Goal: Download file/media

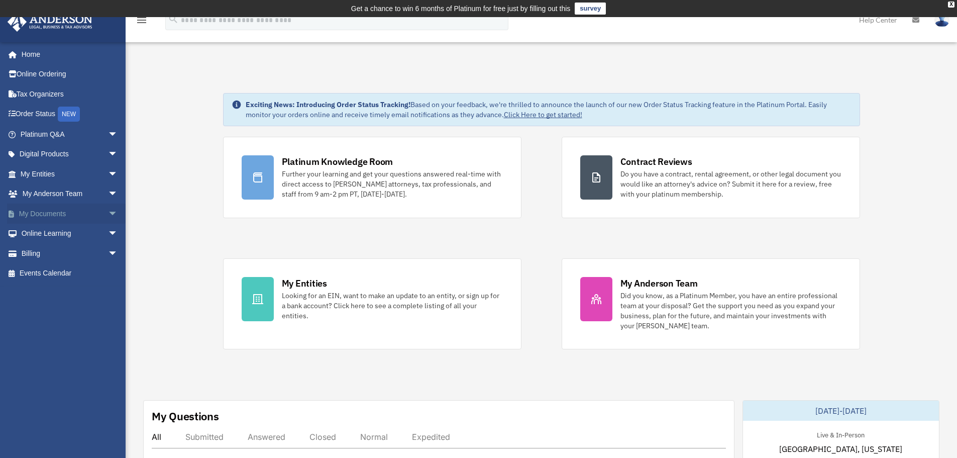
click at [38, 213] on link "My Documents arrow_drop_down" at bounding box center [70, 213] width 126 height 20
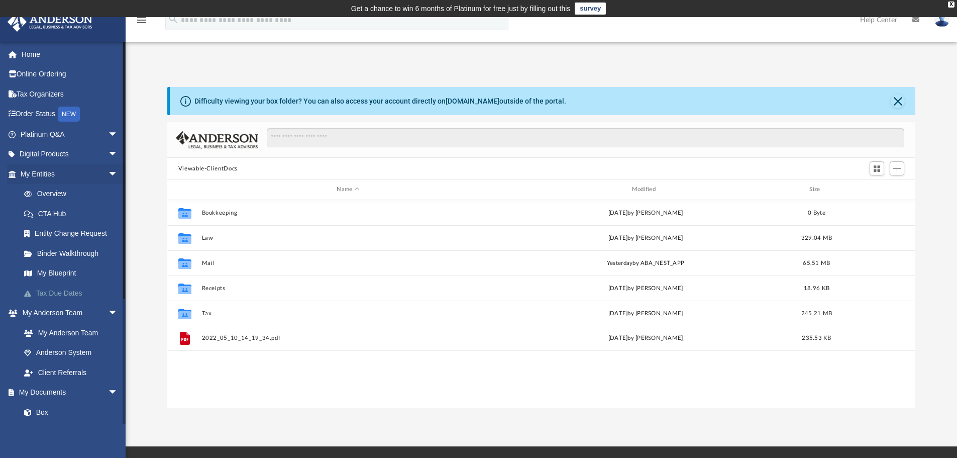
scroll to position [221, 741]
click at [45, 409] on link "Box" at bounding box center [73, 412] width 119 height 20
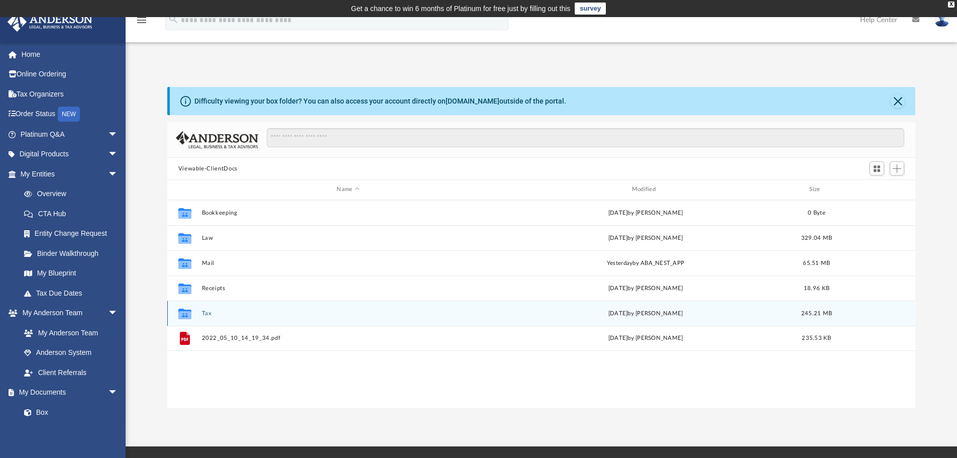
click at [204, 314] on button "Tax" at bounding box center [347, 313] width 293 height 7
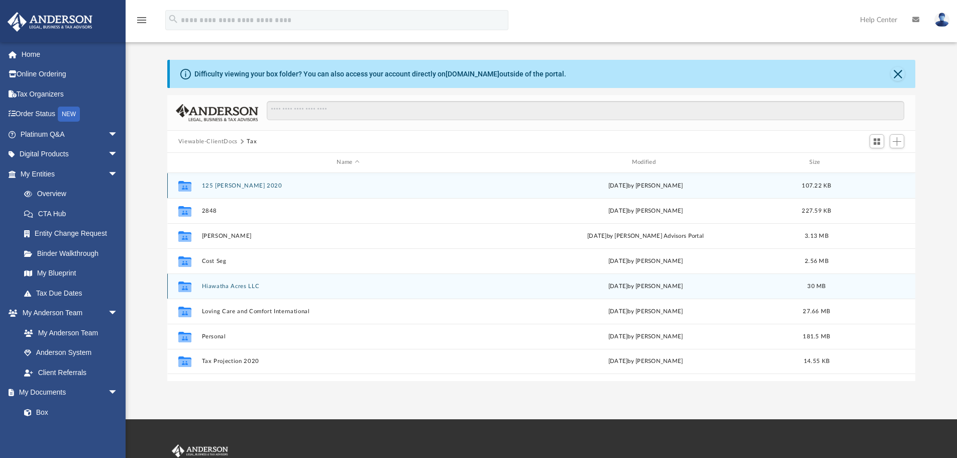
scroll to position [50, 0]
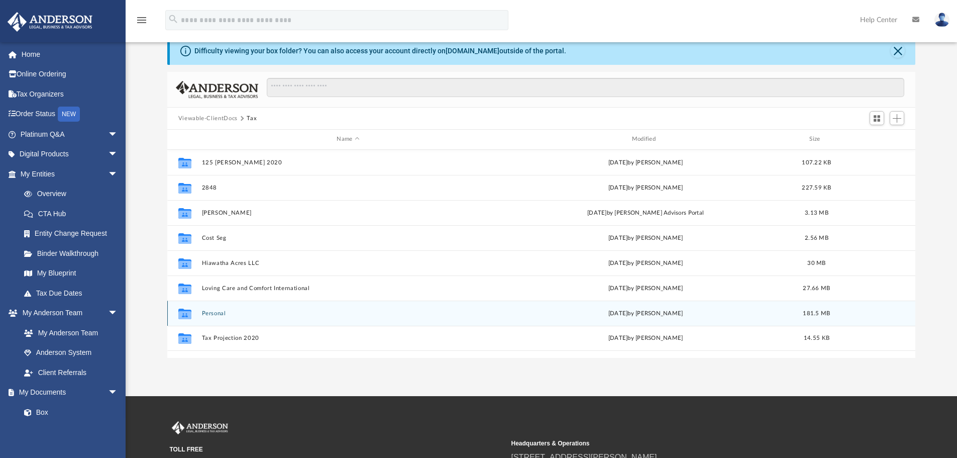
click at [215, 310] on button "Personal" at bounding box center [347, 313] width 293 height 7
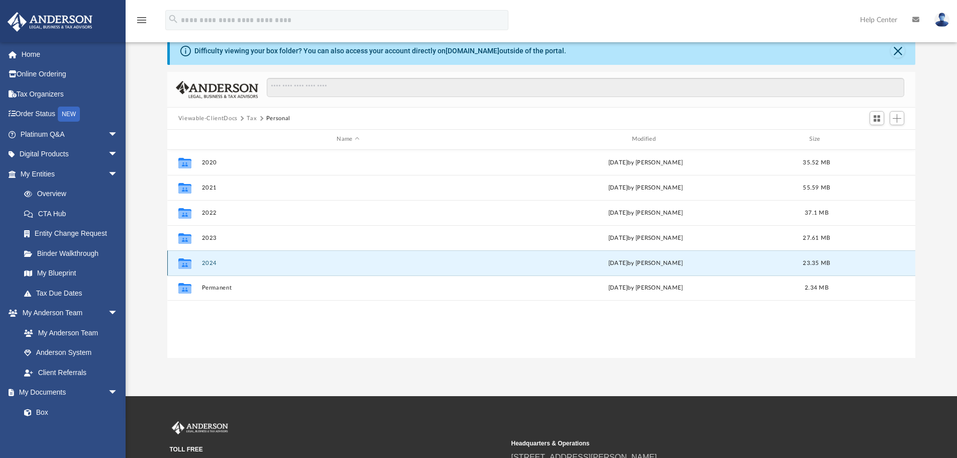
click at [206, 262] on button "2024" at bounding box center [347, 263] width 293 height 7
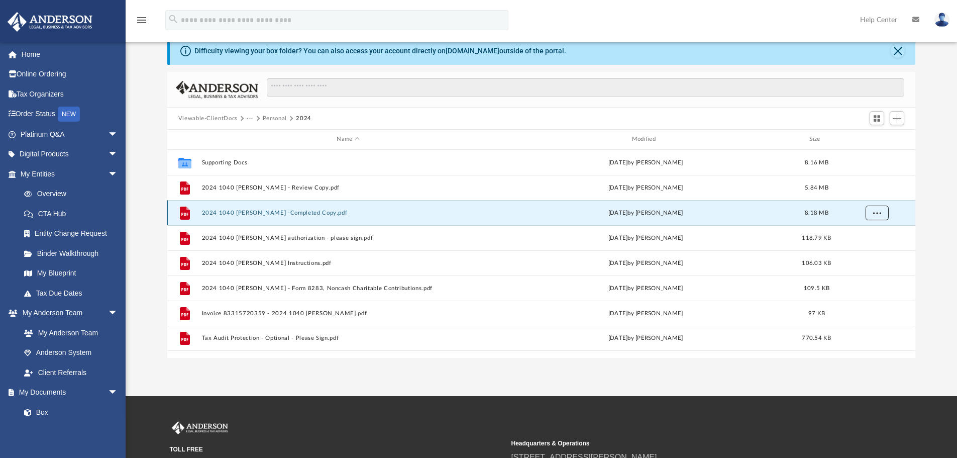
click at [870, 210] on button "More options" at bounding box center [876, 212] width 23 height 15
click at [872, 250] on li "Download" at bounding box center [867, 249] width 29 height 11
click at [269, 118] on button "Personal" at bounding box center [275, 118] width 24 height 9
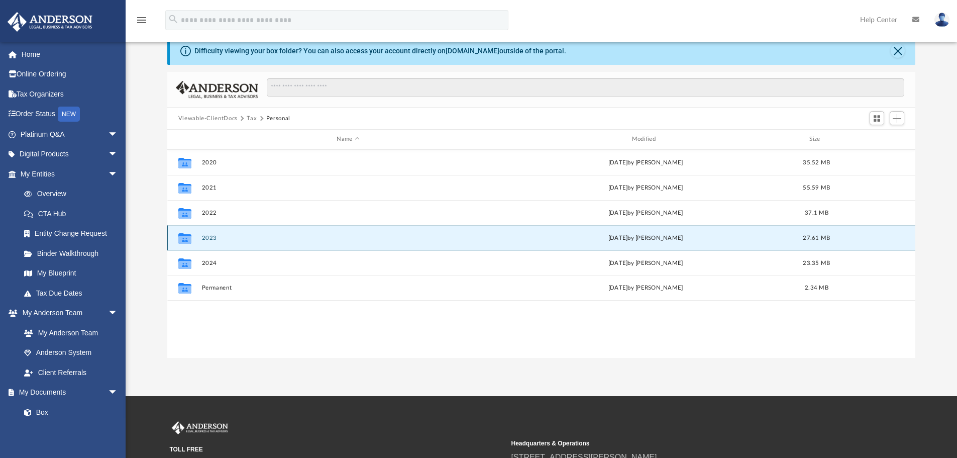
click at [207, 239] on button "2023" at bounding box center [347, 238] width 293 height 7
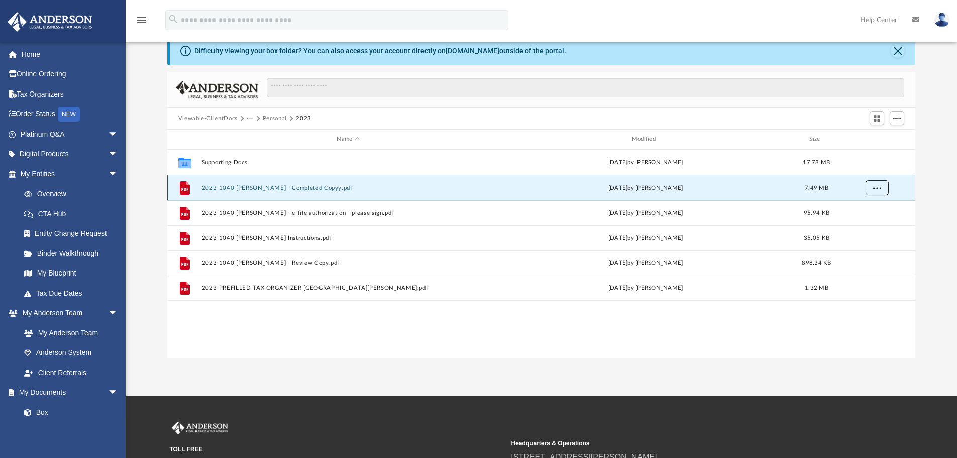
click at [884, 187] on button "More options" at bounding box center [876, 187] width 23 height 15
click at [873, 224] on li "Download" at bounding box center [867, 224] width 29 height 11
